Goal: Task Accomplishment & Management: Manage account settings

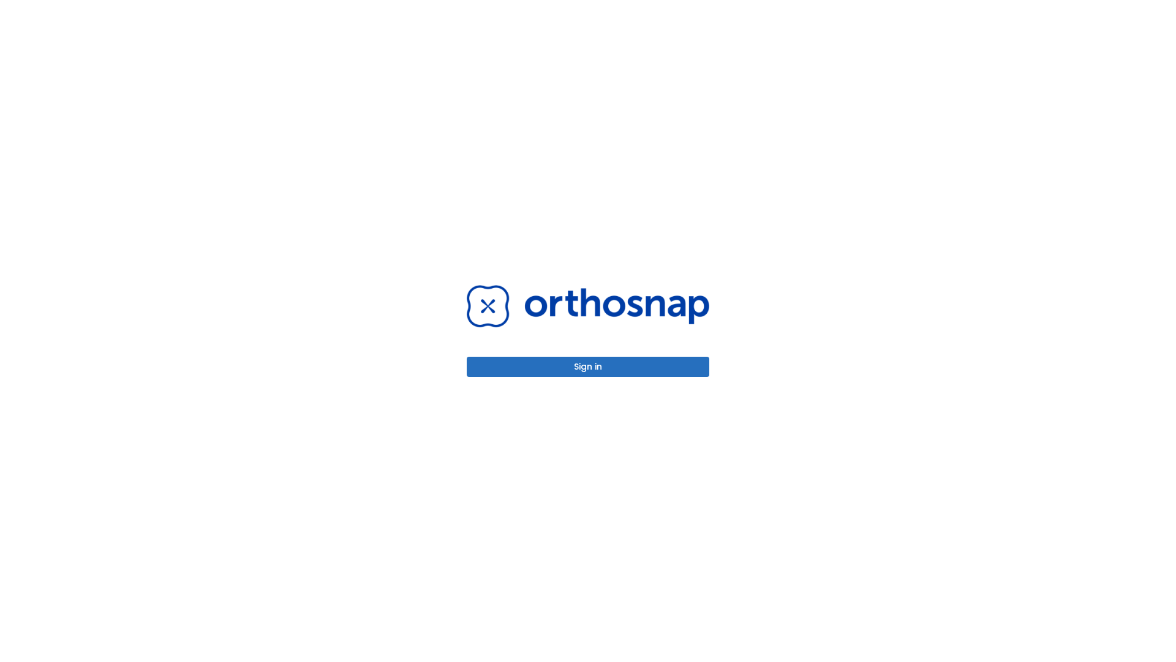
click at [588, 366] on button "Sign in" at bounding box center [588, 367] width 243 height 20
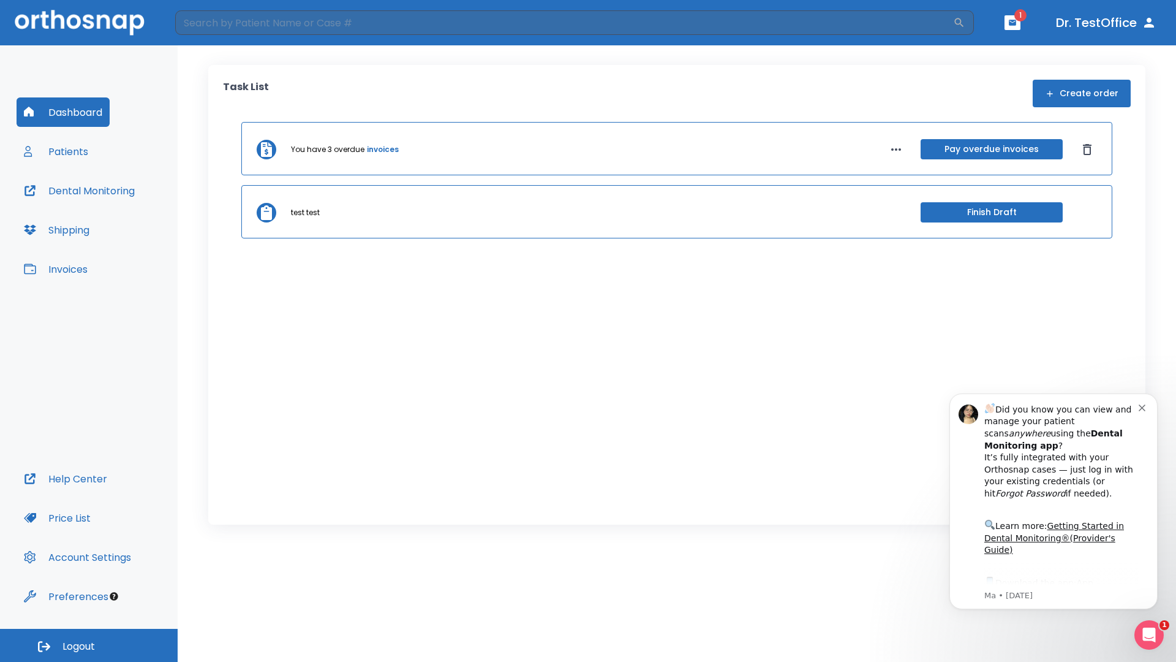
click at [89, 645] on span "Logout" at bounding box center [78, 646] width 32 height 13
